Goal: Register for event/course

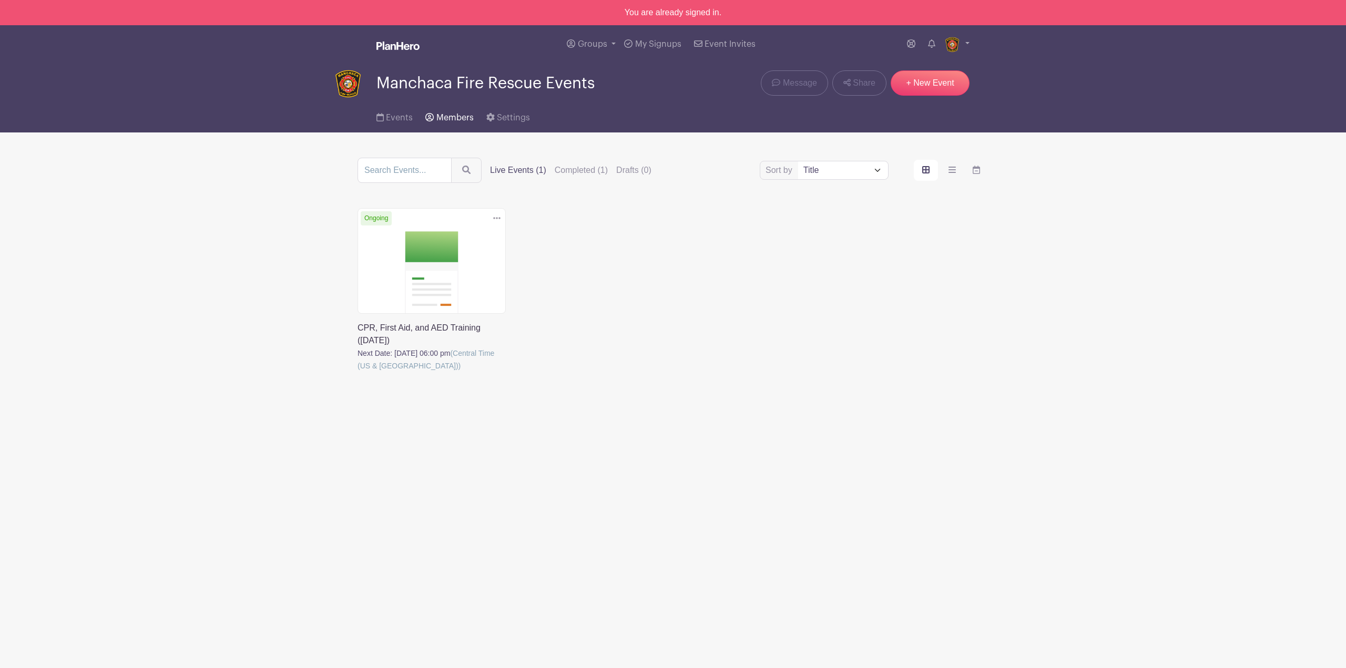
click at [455, 114] on span "Members" at bounding box center [454, 118] width 37 height 8
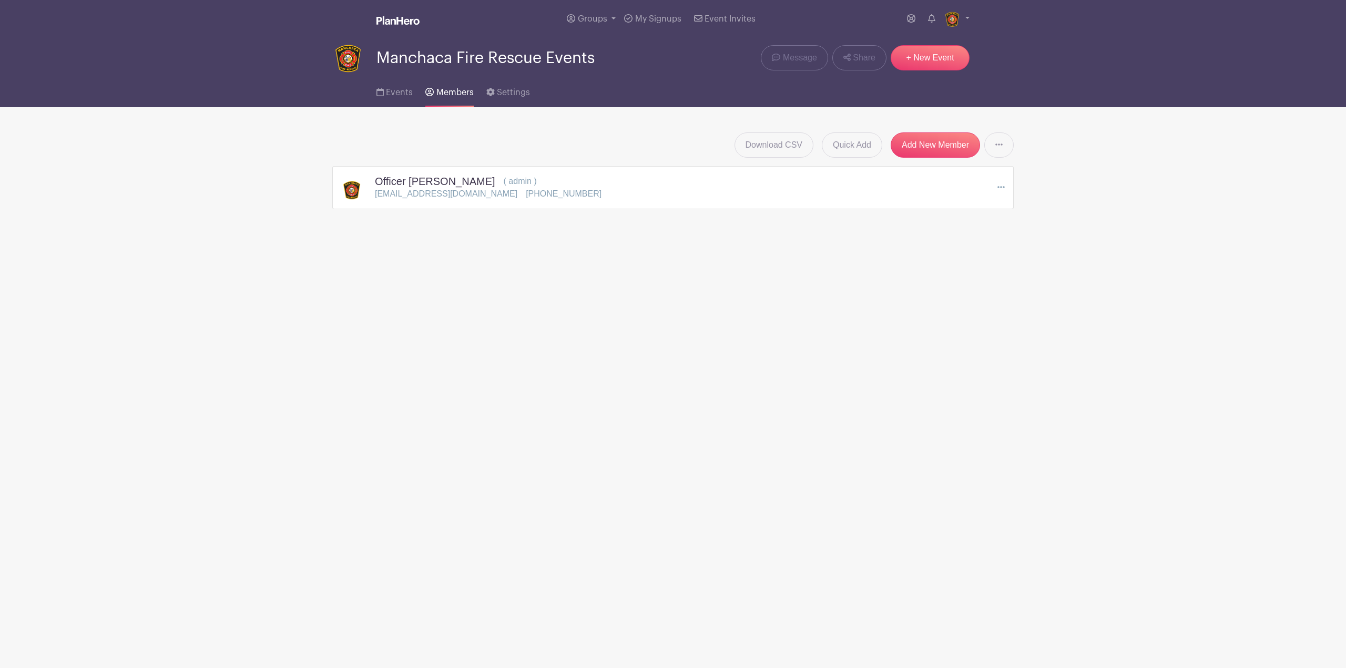
click at [453, 243] on main "Groups All Groups Manchaca Fire Rescue Events Add New Group My Signups Event In…" at bounding box center [673, 137] width 1346 height 275
click at [397, 96] on span "Events" at bounding box center [399, 92] width 27 height 8
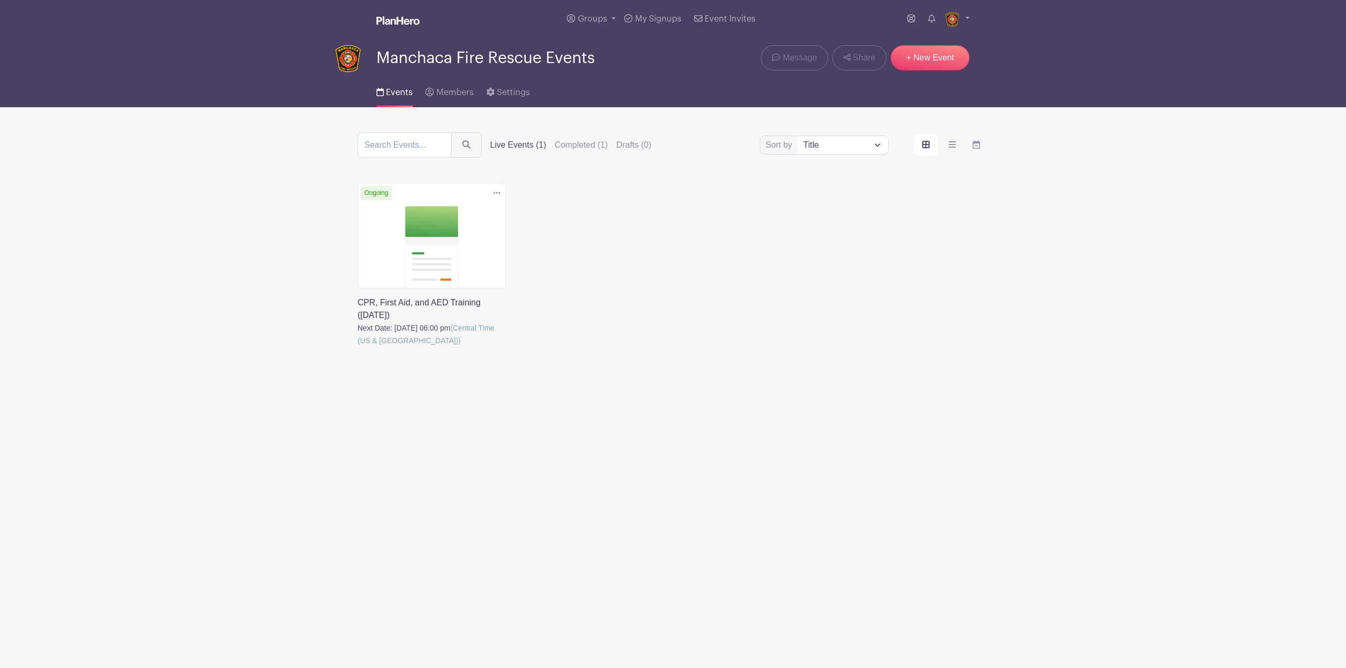
click at [357, 347] on link at bounding box center [357, 347] width 0 height 0
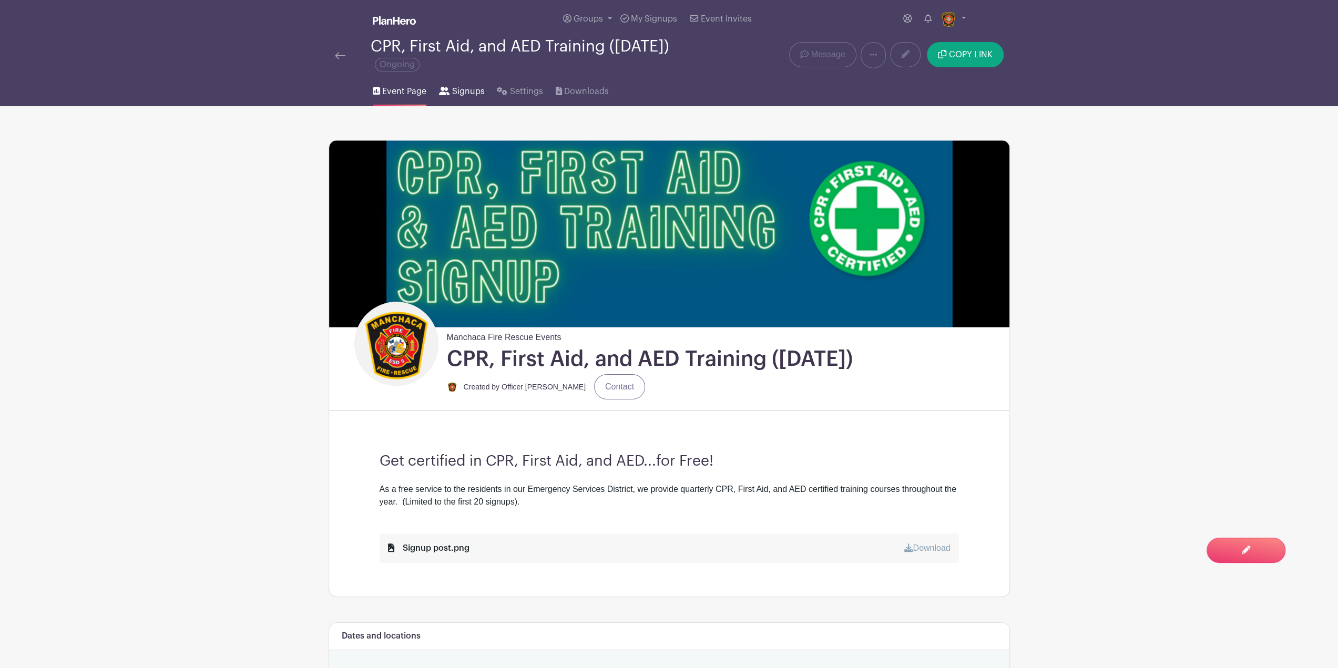
click at [463, 88] on span "Signups" at bounding box center [468, 91] width 33 height 13
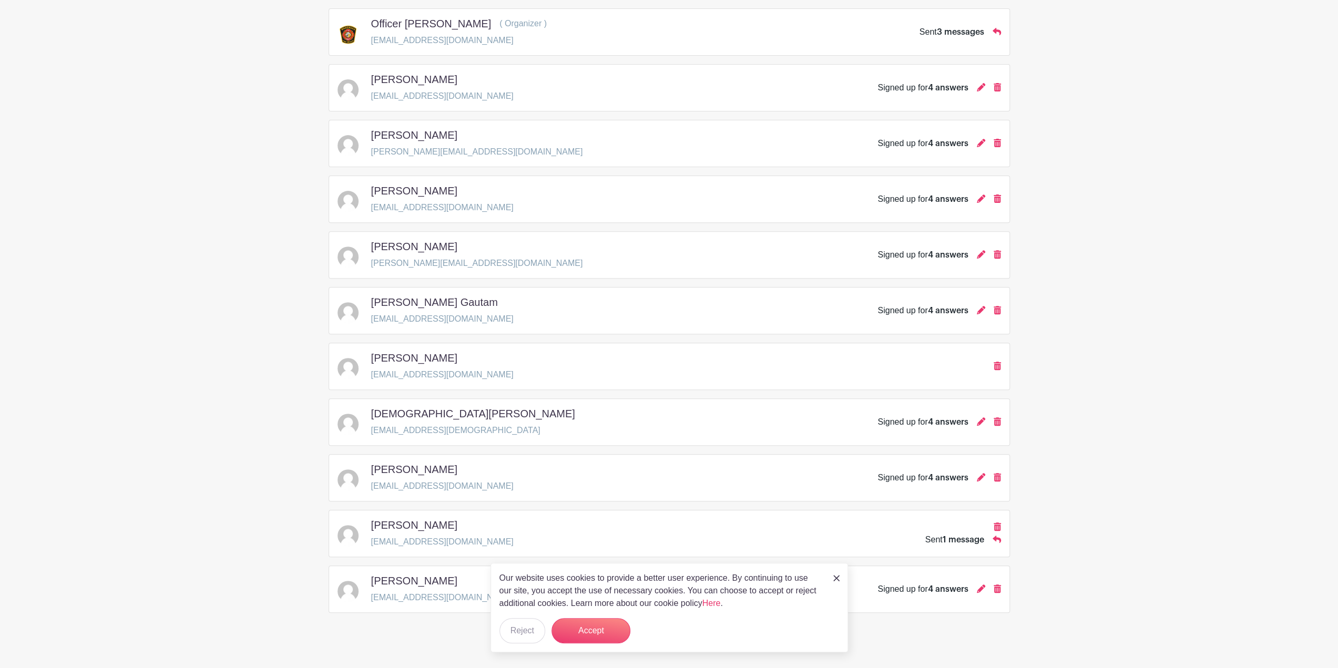
scroll to position [299, 0]
